Goal: Go to known website: Go to known website

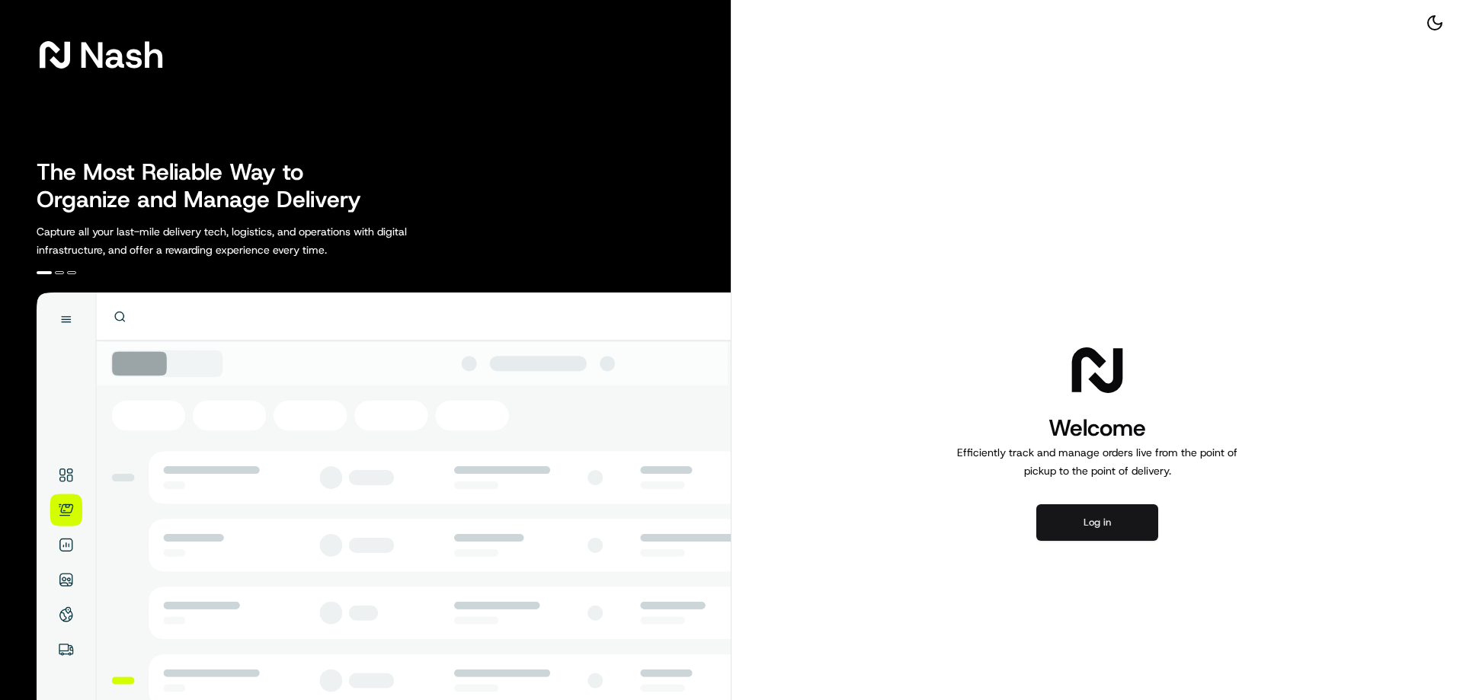
click at [1112, 526] on button "Log in" at bounding box center [1097, 522] width 122 height 37
